Goal: Find specific page/section: Find specific page/section

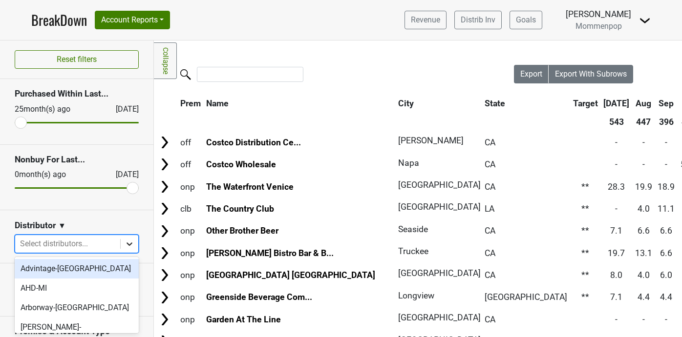
click at [132, 241] on icon at bounding box center [130, 244] width 10 height 10
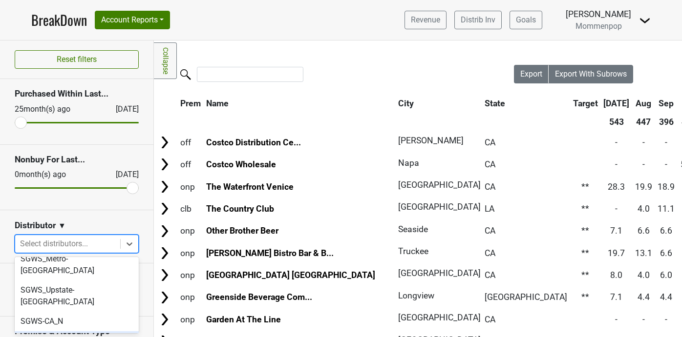
scroll to position [313, 0]
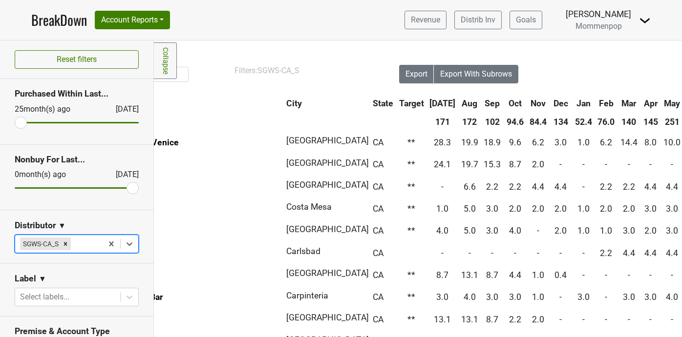
scroll to position [0, 0]
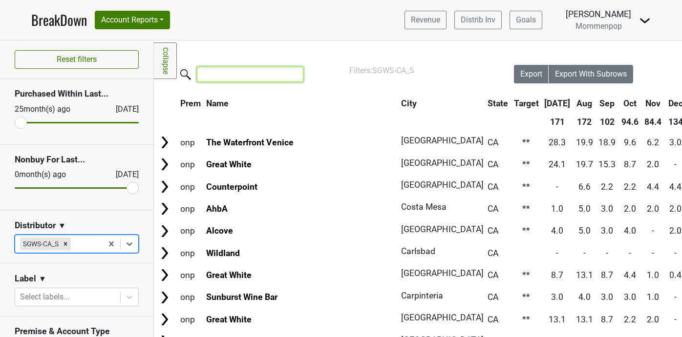
click at [232, 81] on input "search" at bounding box center [250, 74] width 106 height 15
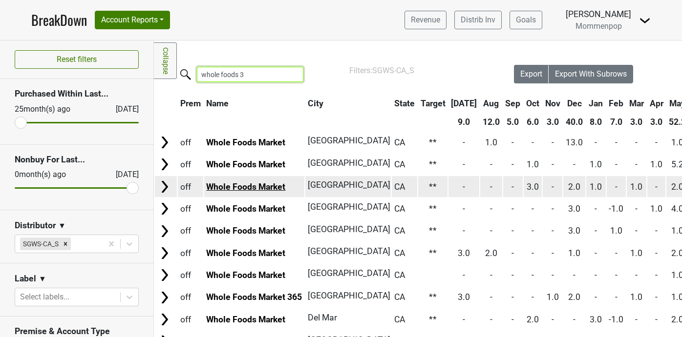
type input "whole foods 3"
click at [270, 187] on link "Whole Foods Market" at bounding box center [245, 187] width 79 height 10
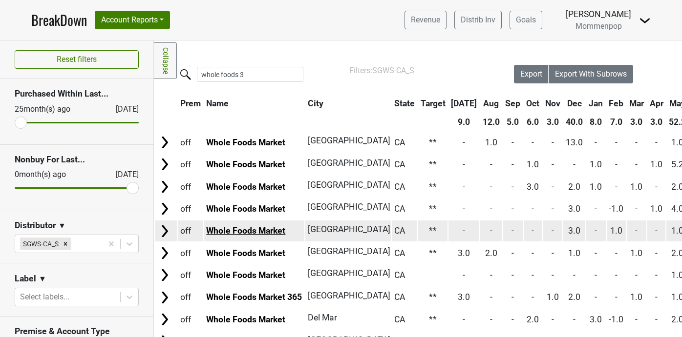
click at [263, 229] on link "Whole Foods Market" at bounding box center [245, 231] width 79 height 10
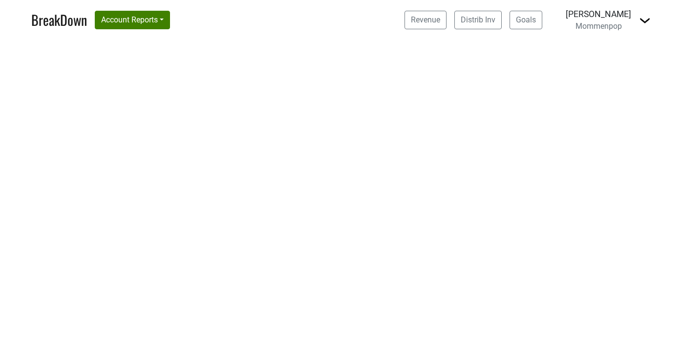
select select "CA"
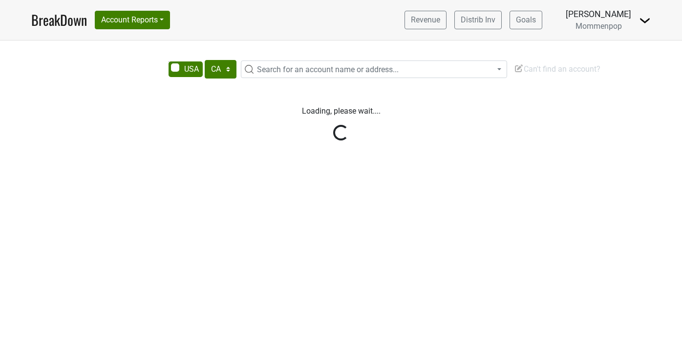
select select "CA"
